Goal: Information Seeking & Learning: Learn about a topic

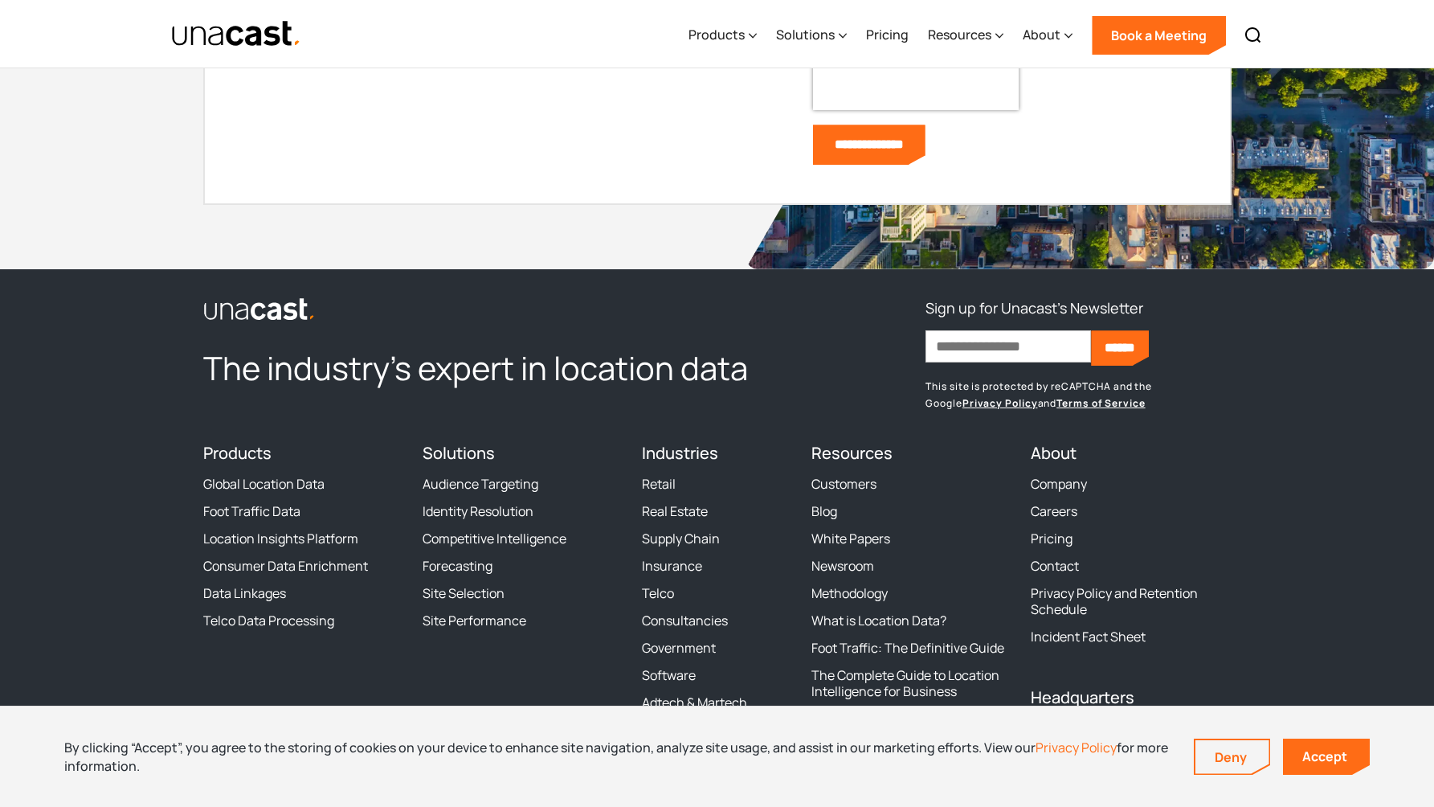
scroll to position [3706, 0]
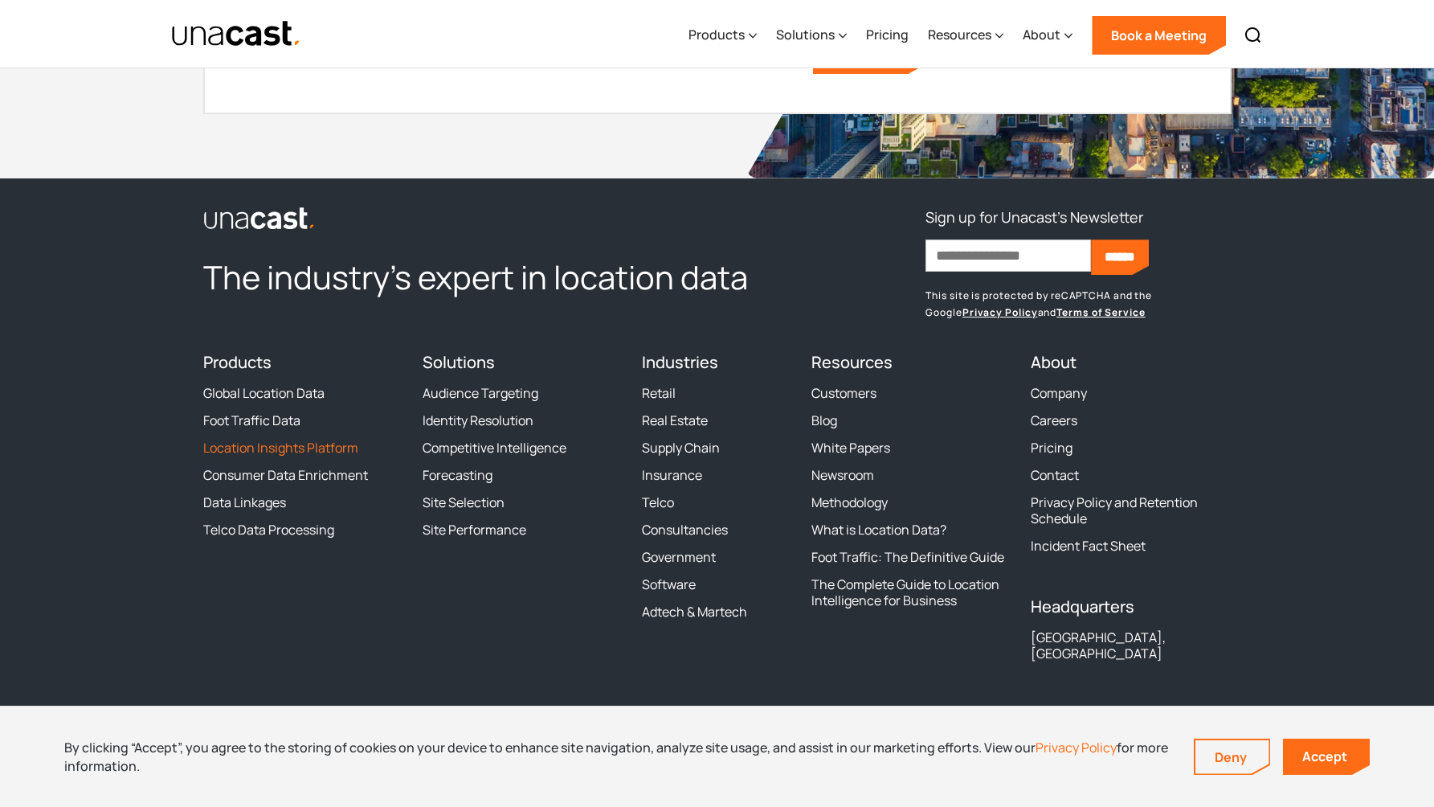
click at [259, 452] on link "Location Insights Platform" at bounding box center [280, 447] width 155 height 16
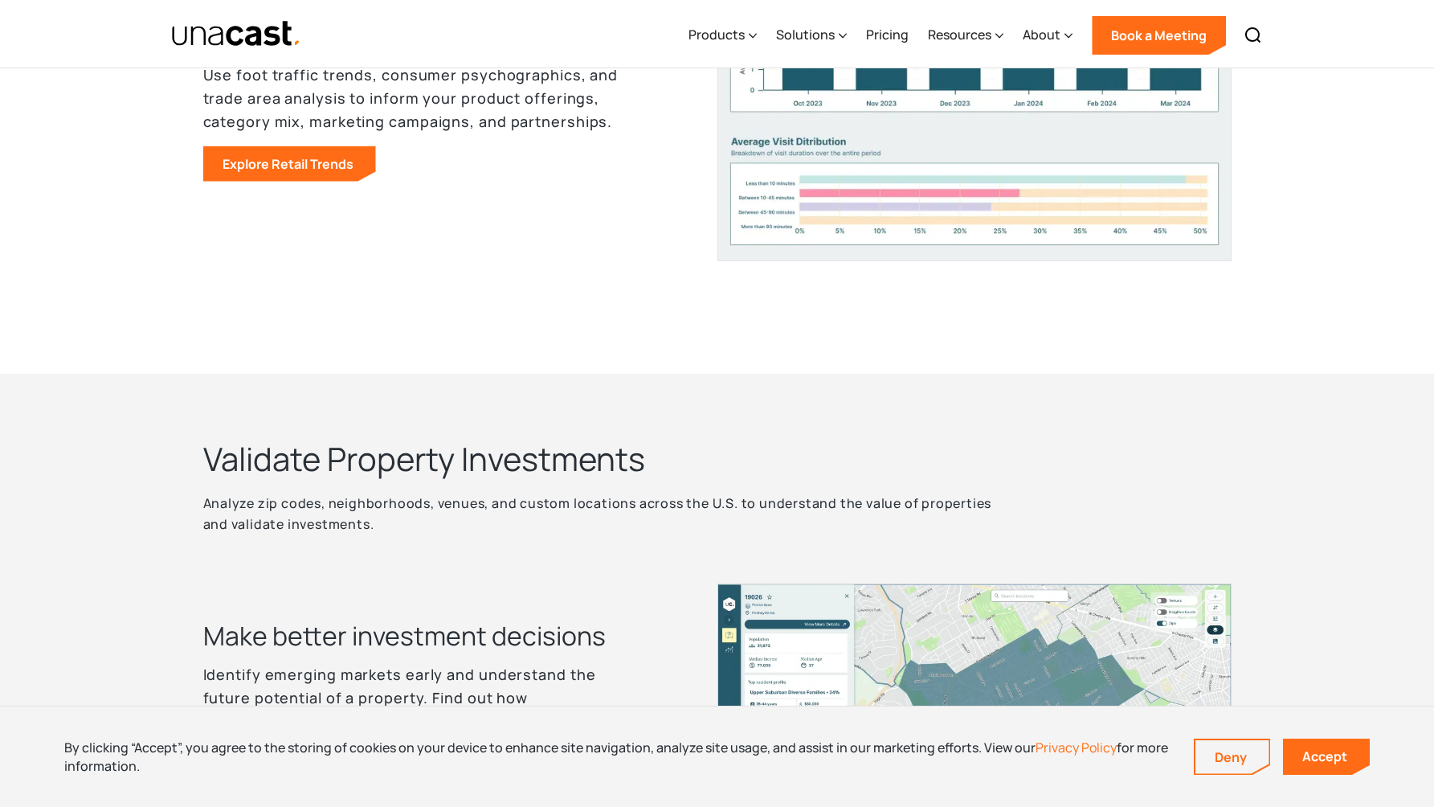
scroll to position [1926, 0]
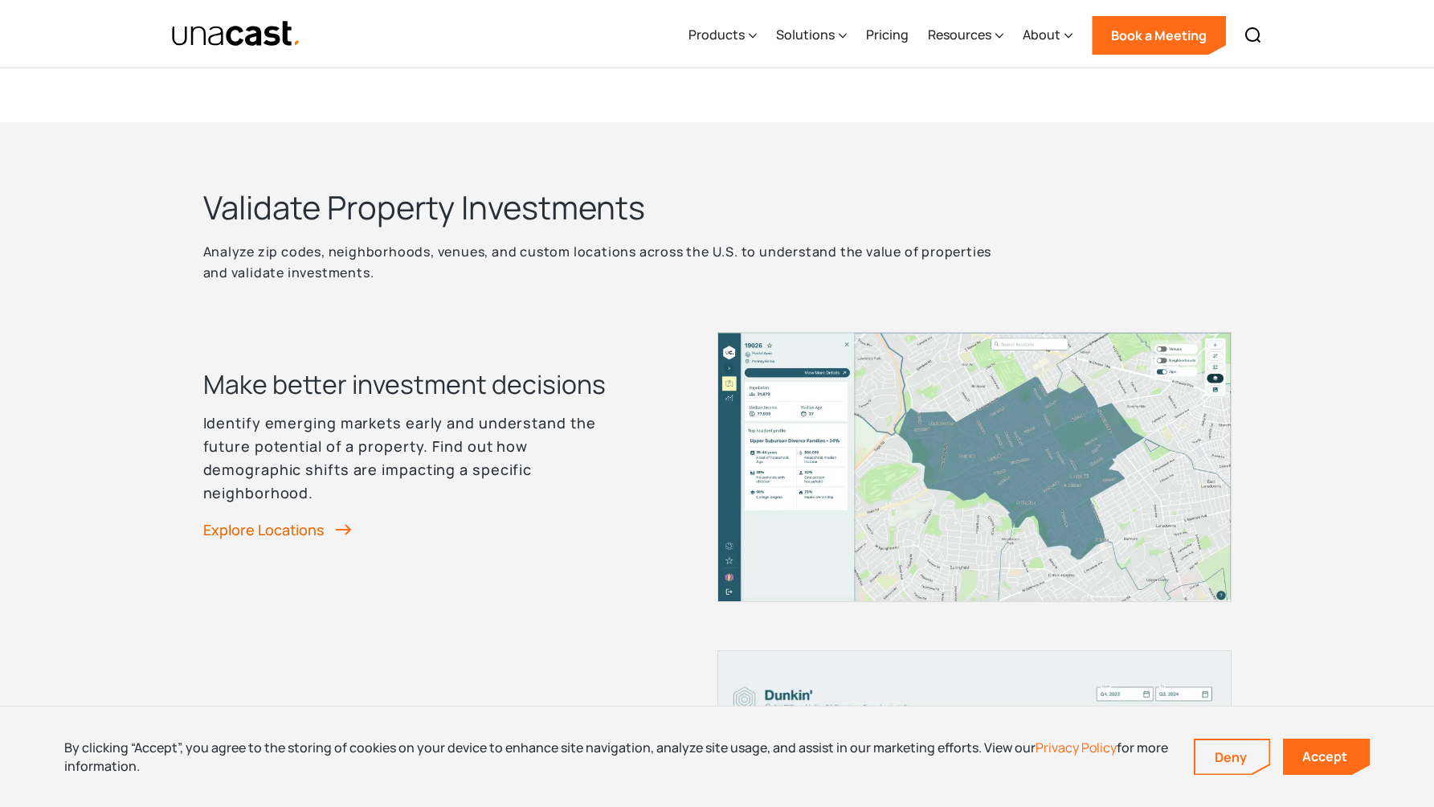
click at [292, 540] on link "Explore Locations" at bounding box center [277, 529] width 149 height 24
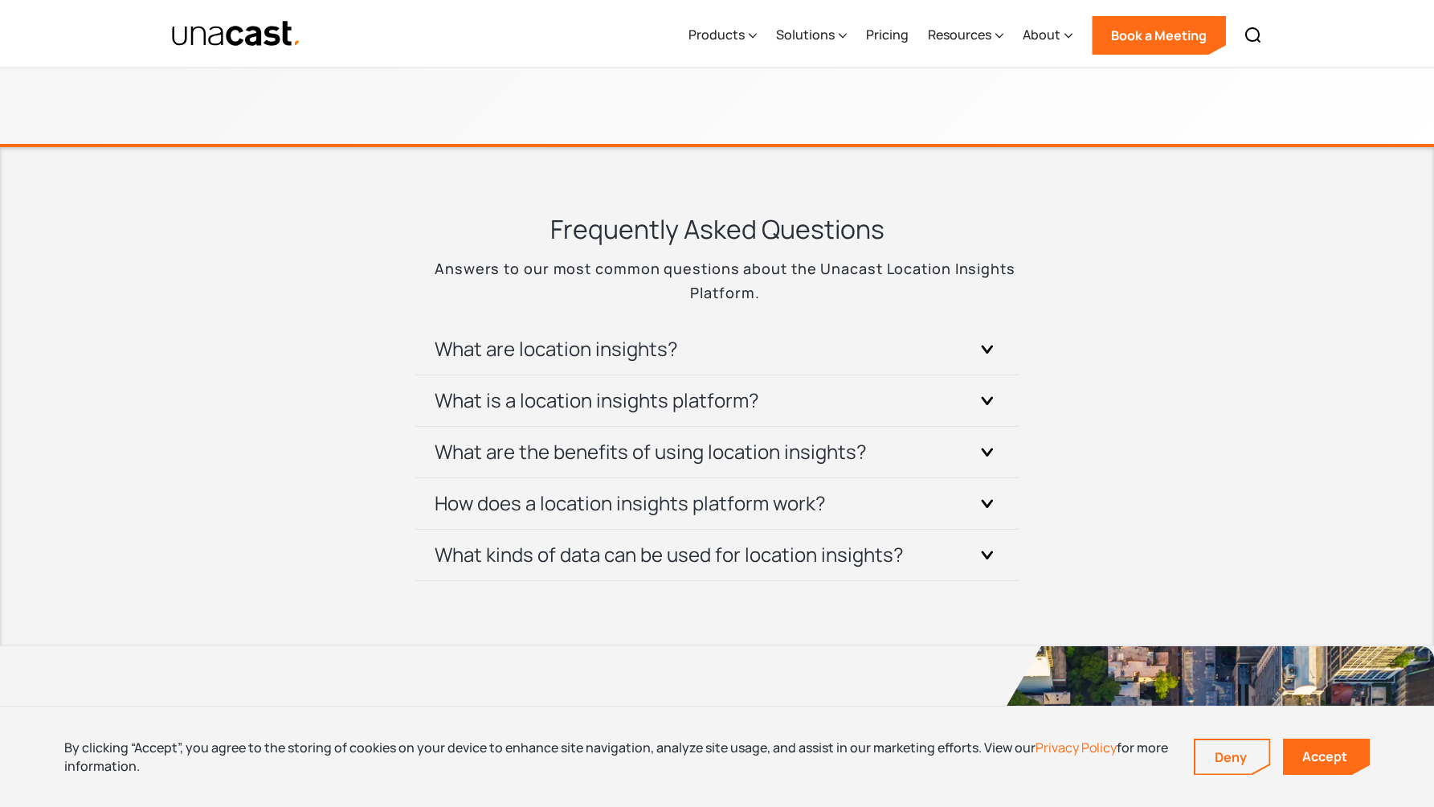
scroll to position [5465, 0]
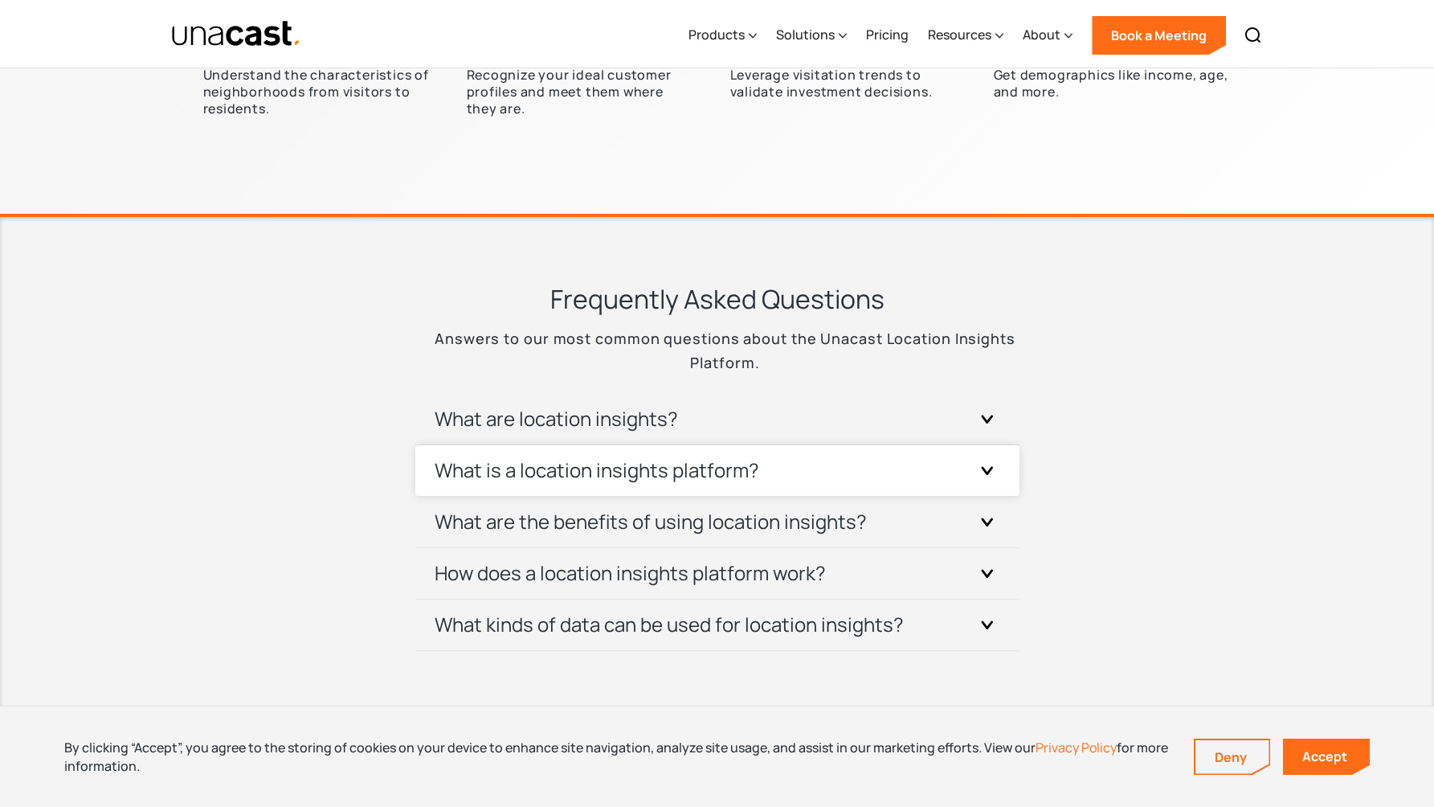
click at [516, 483] on h3 "What is a location insights platform?" at bounding box center [597, 470] width 325 height 26
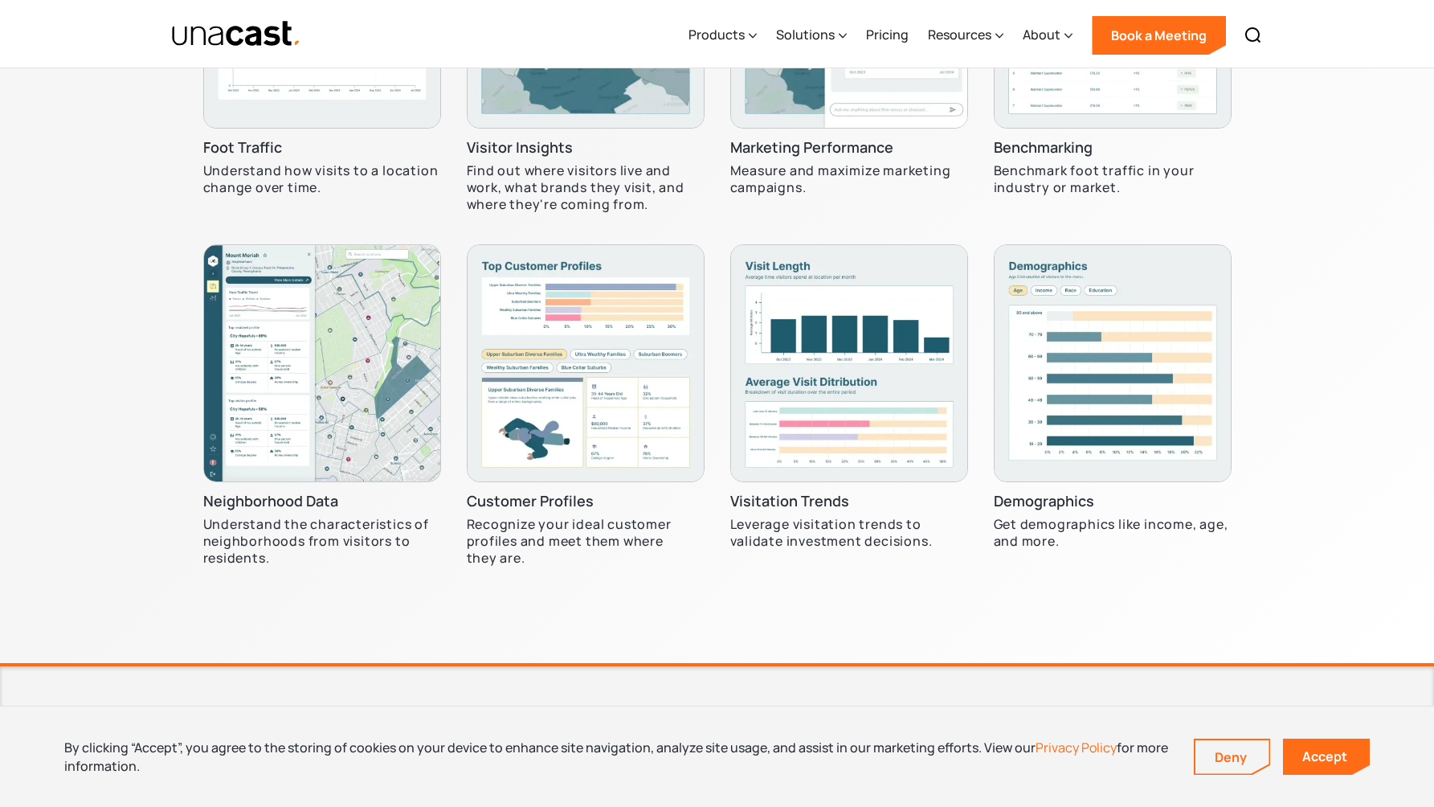
scroll to position [5025, 0]
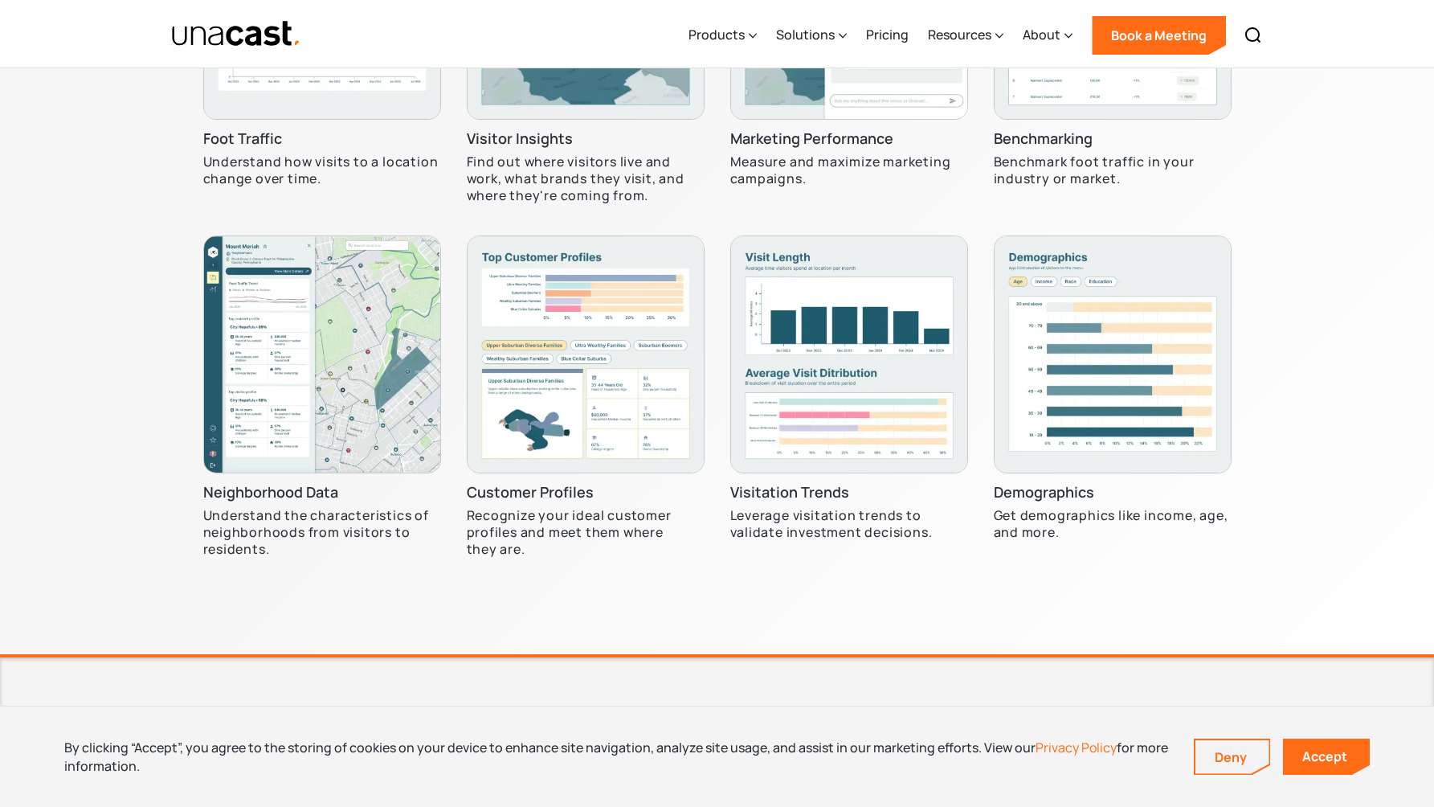
click at [387, 394] on img at bounding box center [322, 354] width 238 height 238
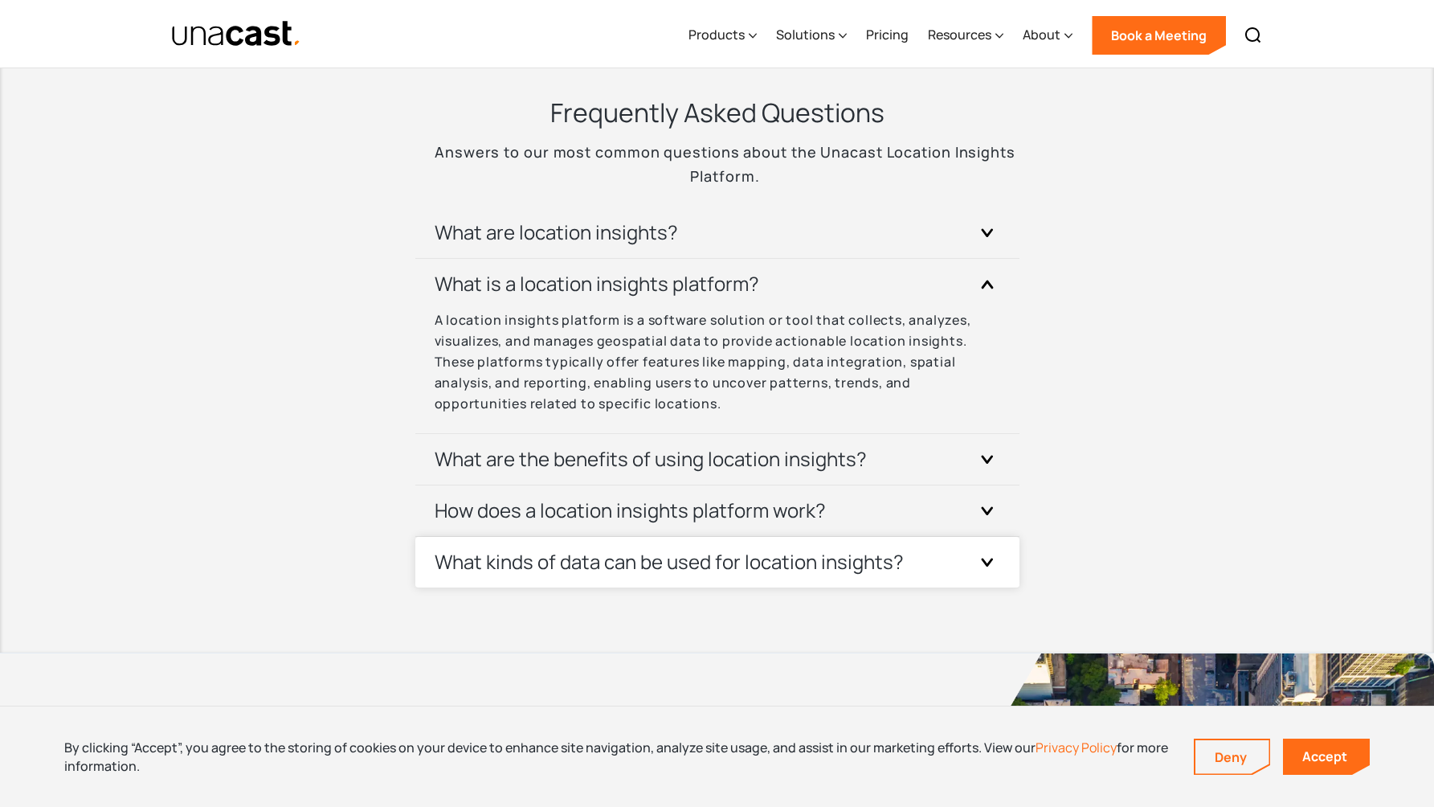
scroll to position [5687, 0]
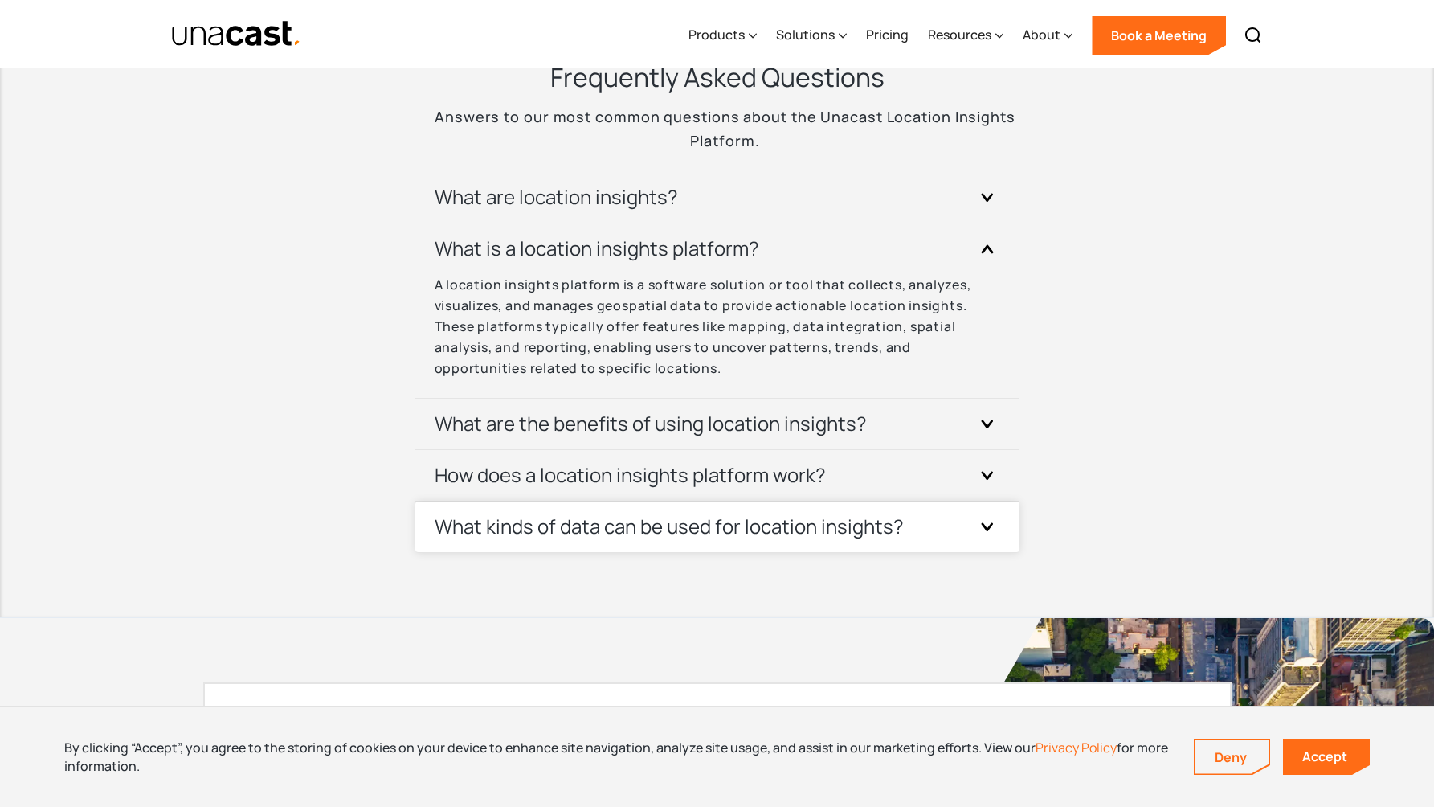
click at [541, 520] on h3 "What kinds of data can be used for location insights?" at bounding box center [669, 526] width 469 height 26
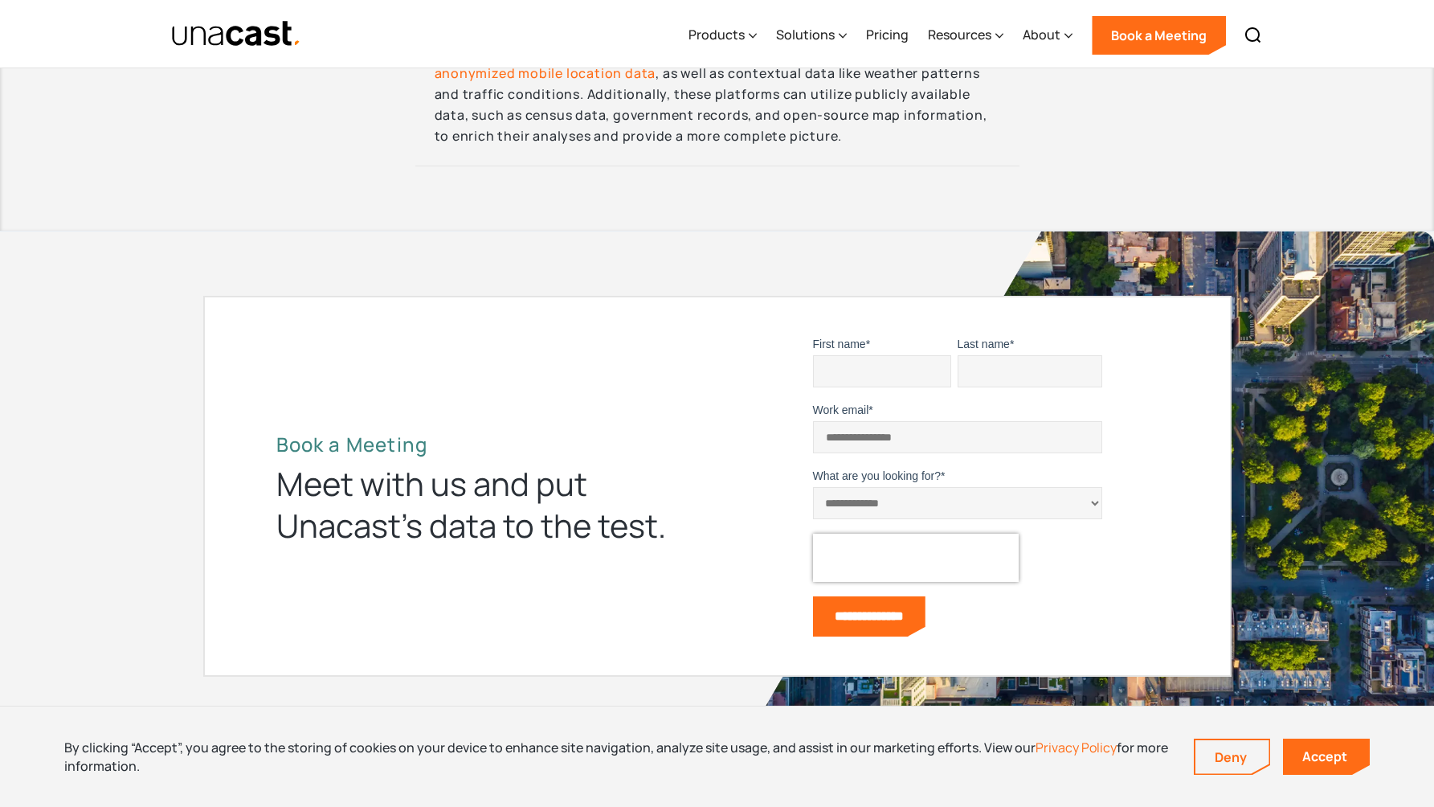
scroll to position [6298, 0]
